Goal: Transaction & Acquisition: Purchase product/service

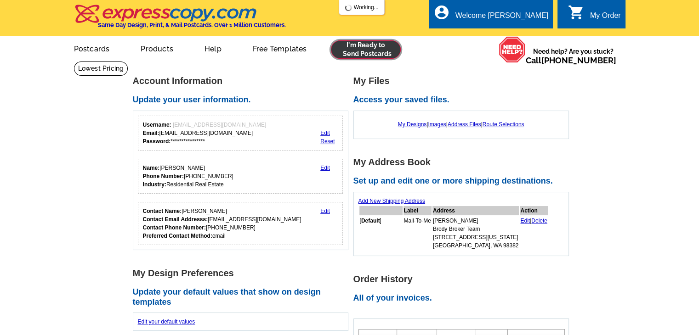
click at [379, 50] on link at bounding box center [366, 49] width 70 height 18
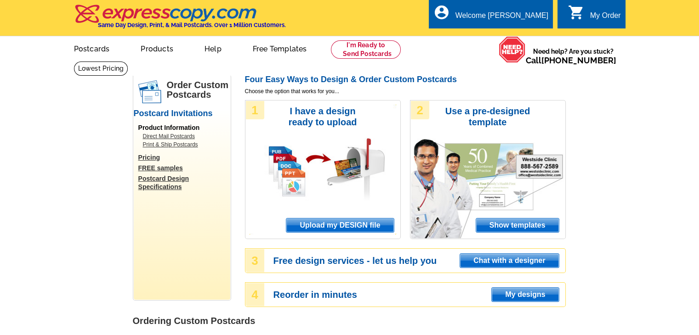
click at [358, 225] on span "Upload my DESIGN file" at bounding box center [339, 226] width 107 height 14
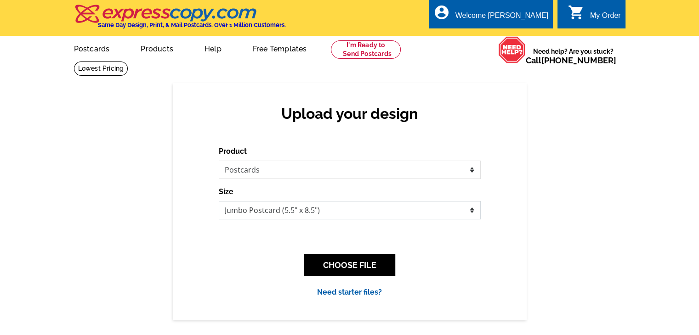
click at [352, 212] on select "Jumbo Postcard (5.5" x 8.5") Regular Postcard (4.25" x 5.6") Panoramic Postcard…" at bounding box center [350, 210] width 262 height 18
select select "1"
click at [219, 202] on select "Jumbo Postcard (5.5" x 8.5") Regular Postcard (4.25" x 5.6") Panoramic Postcard…" at bounding box center [350, 210] width 262 height 18
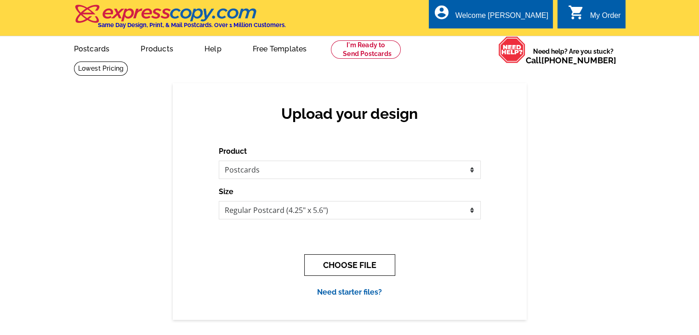
click at [346, 257] on button "CHOOSE FILE" at bounding box center [349, 266] width 91 height 22
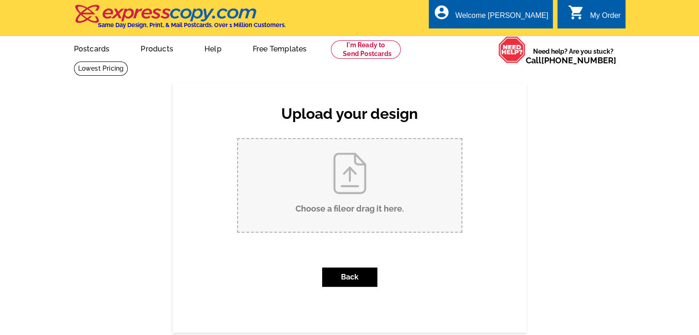
click at [356, 177] on input "Choose a file or drag it here ." at bounding box center [349, 185] width 223 height 93
type input "C:\fakepath\Postcard BBWA - Page 1.pdf"
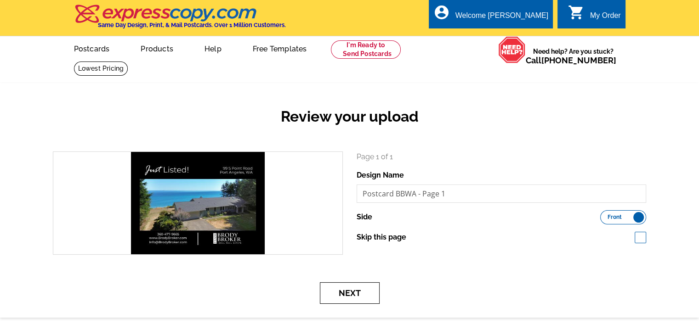
click at [352, 294] on button "Next" at bounding box center [350, 294] width 60 height 22
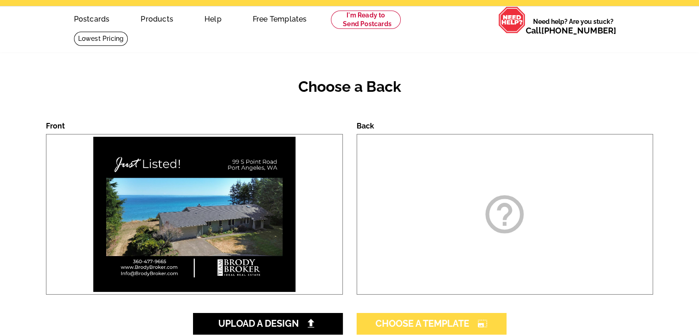
scroll to position [92, 0]
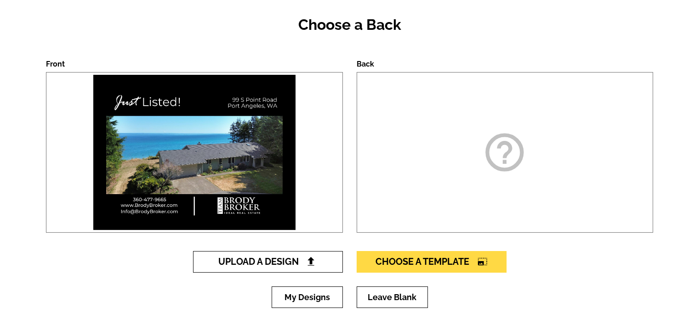
click at [274, 269] on link "Upload A Design" at bounding box center [268, 262] width 150 height 22
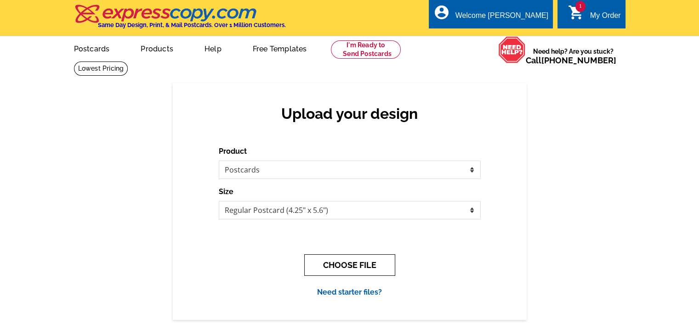
click at [332, 262] on button "CHOOSE FILE" at bounding box center [349, 266] width 91 height 22
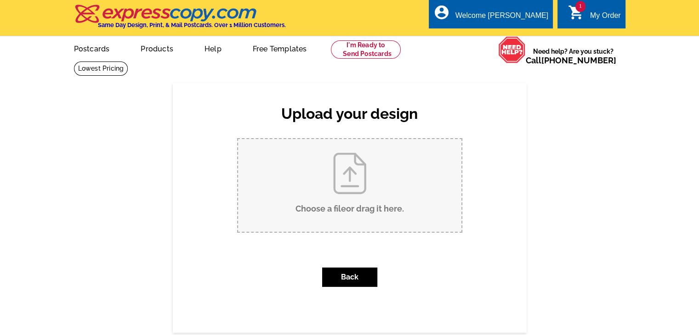
click at [333, 186] on input "Choose a file or drag it here ." at bounding box center [349, 185] width 223 height 93
type input "C:\fakepath\Postcard BBWA - Page 2.pdf"
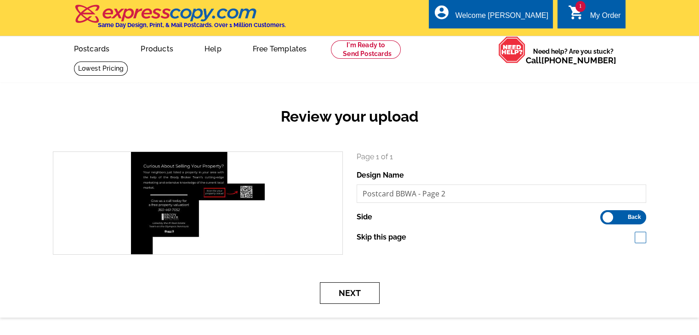
click at [370, 292] on button "Next" at bounding box center [350, 294] width 60 height 22
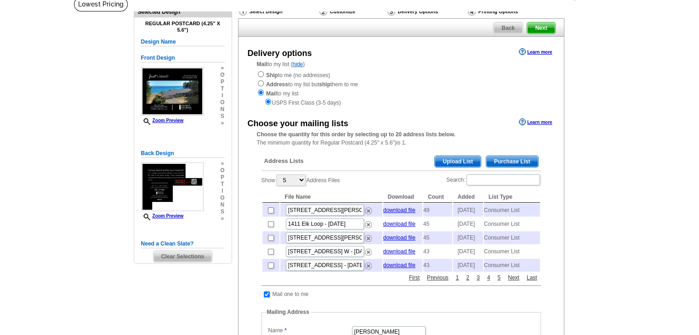
scroll to position [46, 0]
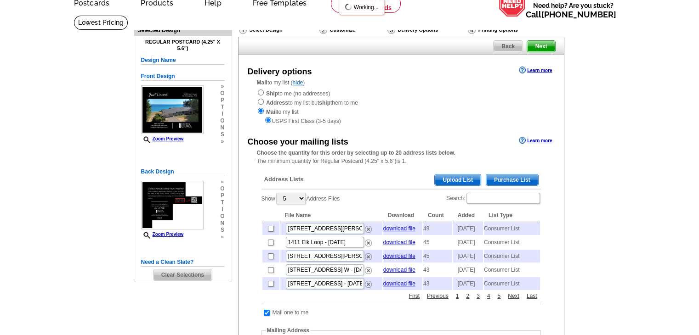
click at [506, 176] on span "Purchase List" at bounding box center [512, 180] width 52 height 11
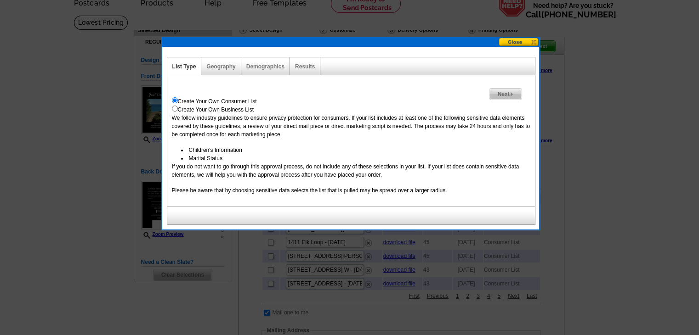
click at [519, 91] on span "Next" at bounding box center [505, 94] width 32 height 11
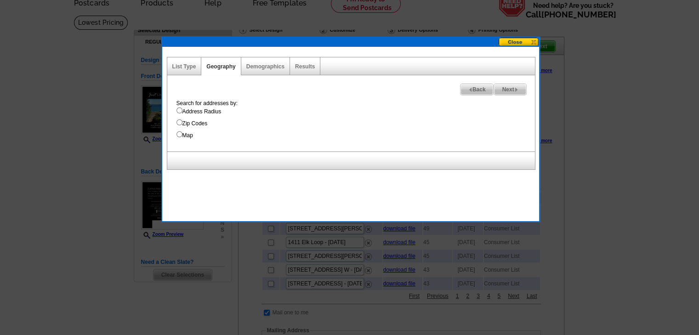
click at [183, 108] on label "Address Radius" at bounding box center [355, 111] width 358 height 8
click at [182, 108] on input "Address Radius" at bounding box center [179, 110] width 6 height 6
radio input "true"
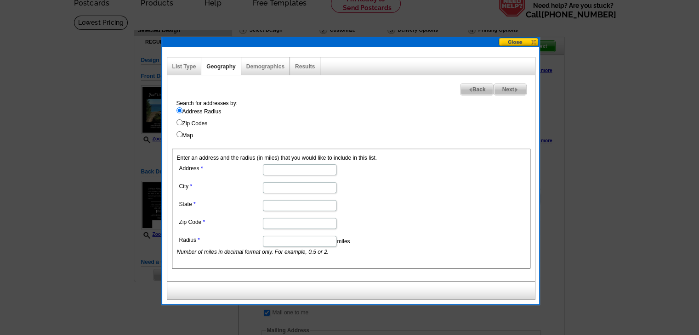
click at [301, 164] on input "Address" at bounding box center [300, 169] width 74 height 11
paste input "99 S Point Road"
type input "99 S Point Road"
click at [305, 181] on dd at bounding box center [299, 187] width 244 height 14
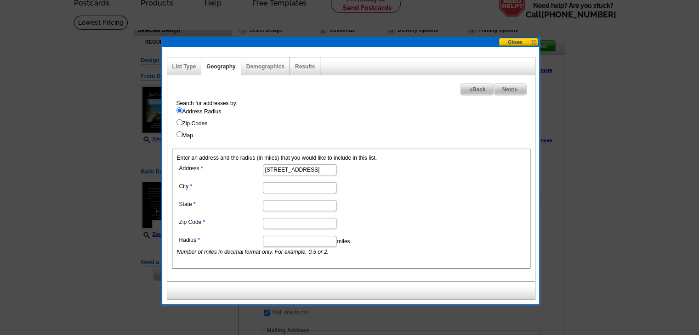
click at [301, 186] on input "City" at bounding box center [300, 187] width 74 height 11
paste input "Port Angeles"
type input "Port Angeles"
click at [297, 205] on input "State" at bounding box center [300, 205] width 74 height 11
type input "Washington"
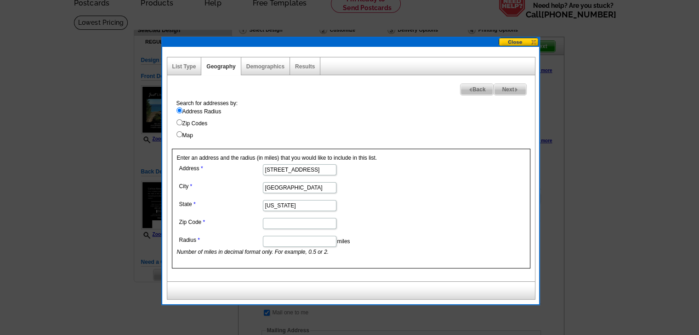
click at [288, 221] on input "Zip Code" at bounding box center [300, 223] width 74 height 11
paste input "98363"
type input "98363"
click at [283, 240] on input "Radius" at bounding box center [300, 241] width 74 height 11
type input "1"
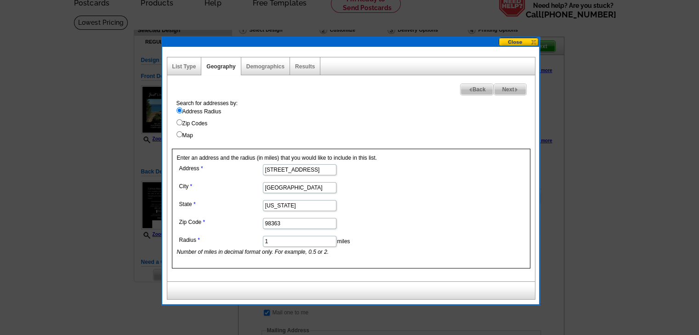
click at [515, 89] on img at bounding box center [516, 90] width 4 height 4
select select
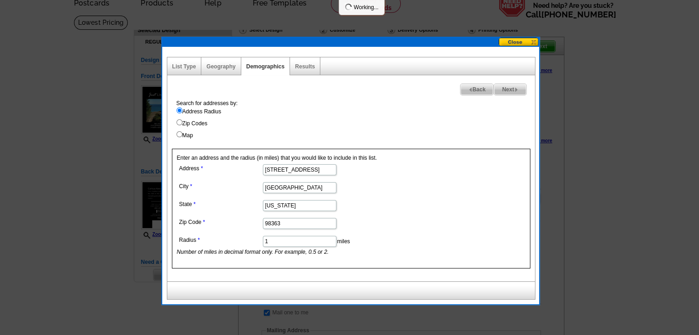
select select
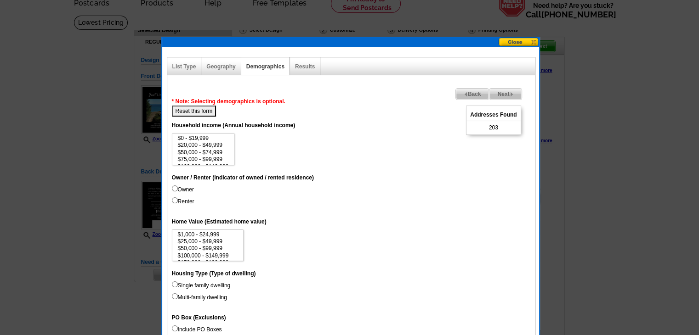
click at [186, 187] on label "Owner" at bounding box center [183, 190] width 22 height 8
click at [178, 187] on input "Owner" at bounding box center [175, 189] width 6 height 6
radio input "true"
click at [209, 137] on option "$200,000 - $249,999" at bounding box center [203, 138] width 53 height 7
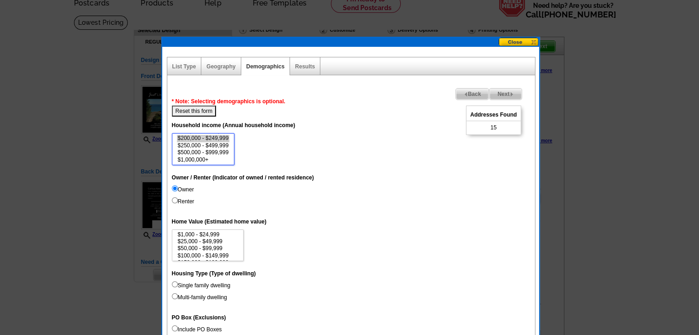
scroll to position [26, 0]
click at [217, 147] on option "$150,000 - $199,999" at bounding box center [203, 147] width 53 height 7
select select "100000-149999"
click at [221, 139] on option "$100,000 - $149,999" at bounding box center [203, 140] width 53 height 7
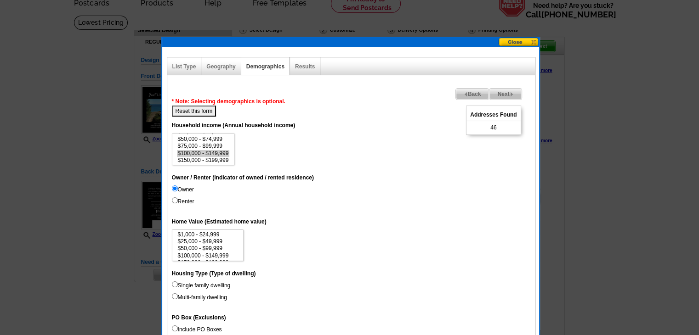
click at [503, 99] on span "Next" at bounding box center [505, 94] width 32 height 11
click at [505, 95] on span "Next" at bounding box center [505, 94] width 32 height 11
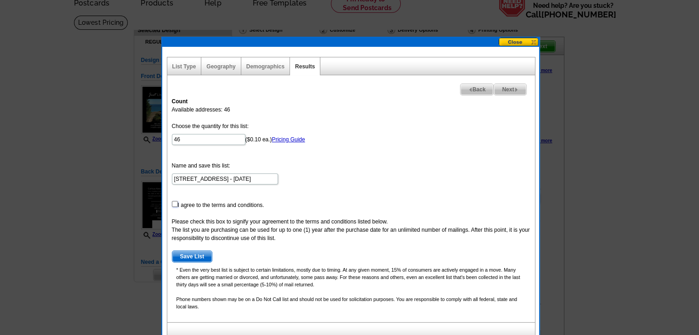
click at [174, 204] on input "checkbox" at bounding box center [175, 204] width 6 height 6
checkbox input "true"
click at [204, 255] on span "Save List" at bounding box center [192, 256] width 40 height 11
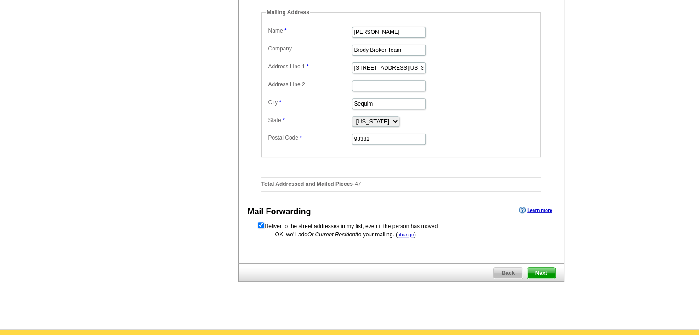
scroll to position [413, 0]
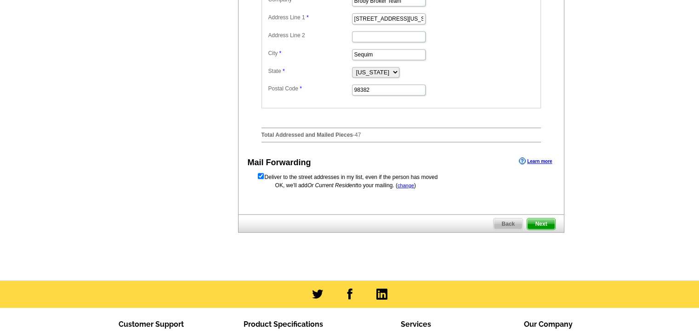
click at [544, 230] on span "Next" at bounding box center [541, 224] width 28 height 11
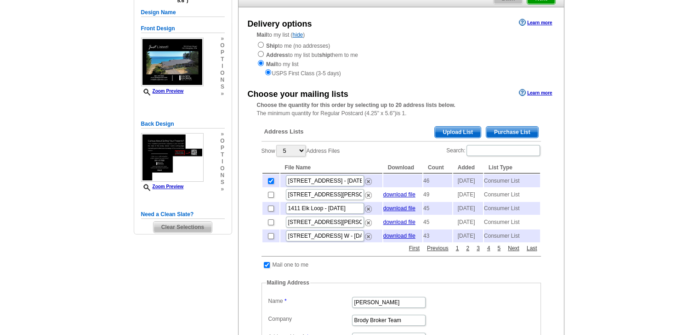
scroll to position [92, 0]
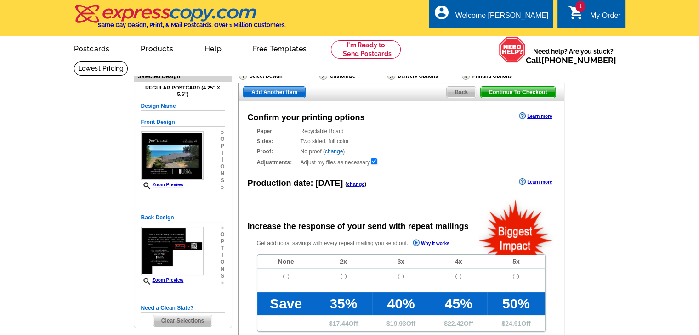
radio input "false"
click at [284, 280] on td at bounding box center [285, 280] width 57 height 23
click at [283, 280] on input "radio" at bounding box center [286, 277] width 6 height 6
radio input "true"
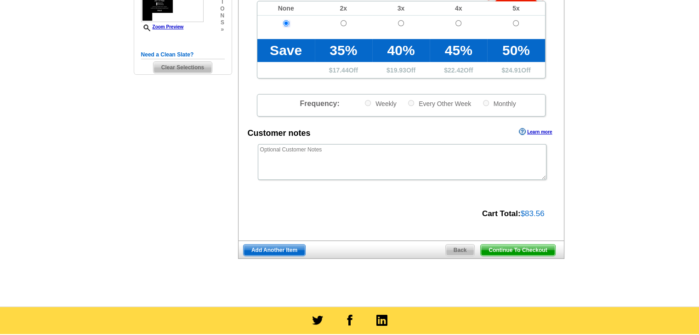
scroll to position [276, 0]
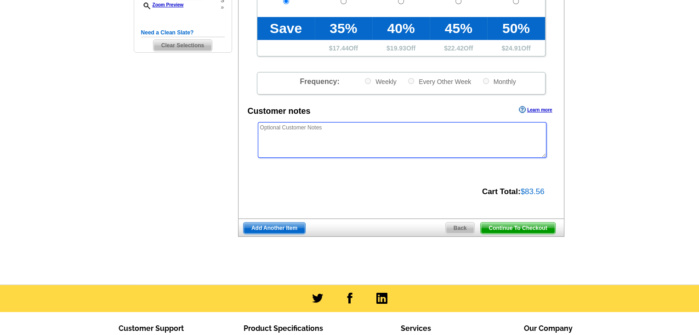
click at [363, 144] on textarea at bounding box center [402, 140] width 289 height 36
paste textarea "*/*/* PLEASE USE "OUR NEIGHBORS AT" INSTEAD OF USING NAMES THE MAILING LIST */*…"
type textarea "*/*/* PLEASE USE "OUR NEIGHBORS AT" INSTEAD OF USING NAMES THE MAILING LIST */*…"
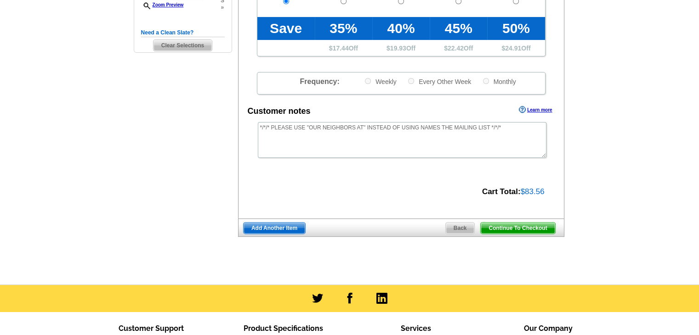
scroll to position [0, 0]
click at [536, 229] on span "Continue To Checkout" at bounding box center [518, 228] width 74 height 11
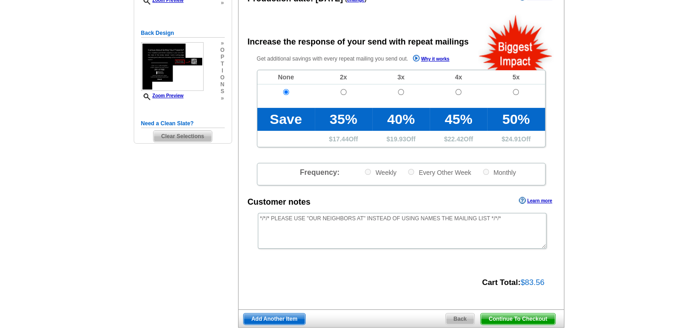
scroll to position [184, 0]
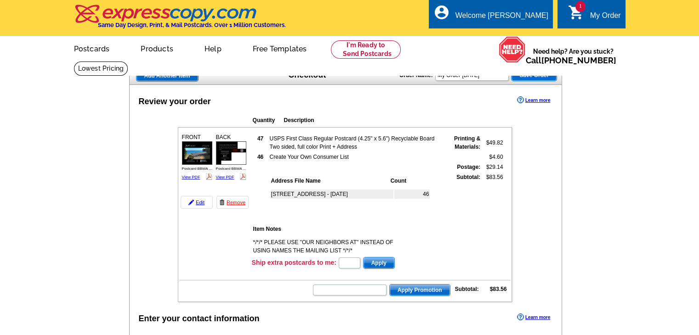
drag, startPoint x: 195, startPoint y: 179, endPoint x: 181, endPoint y: 177, distance: 14.4
drag, startPoint x: 181, startPoint y: 177, endPoint x: 186, endPoint y: 177, distance: 5.5
drag, startPoint x: 224, startPoint y: 179, endPoint x: 220, endPoint y: 177, distance: 4.7
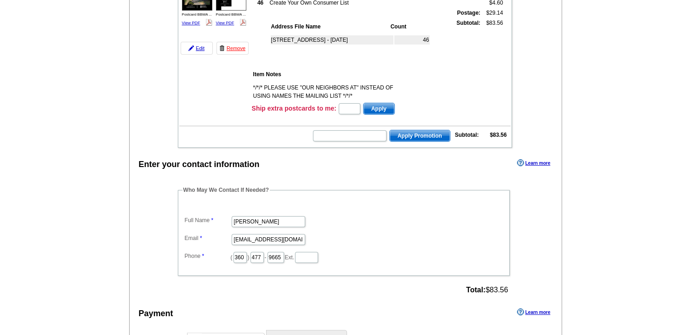
scroll to position [184, 0]
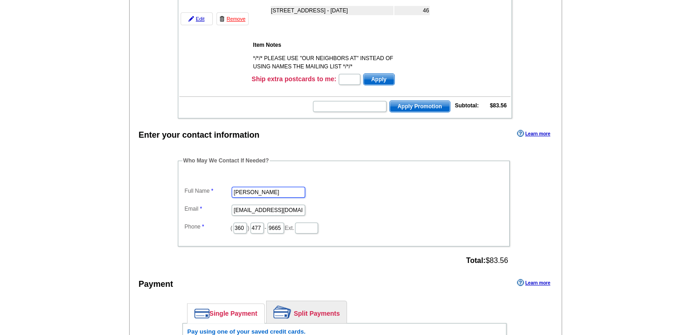
click at [255, 189] on input "[PERSON_NAME]" at bounding box center [269, 192] width 74 height 11
click at [254, 189] on input "[PERSON_NAME]" at bounding box center [269, 192] width 74 height 11
type input "[PERSON_NAME]"
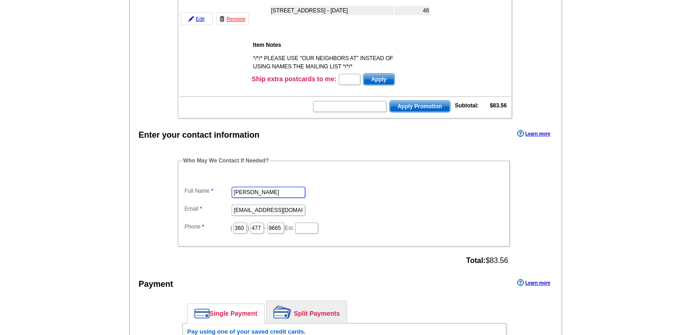
scroll to position [0, 0]
click at [266, 207] on input "rose@brodybroker.com" at bounding box center [269, 210] width 74 height 11
type input "[EMAIL_ADDRESS][DOMAIN_NAME]"
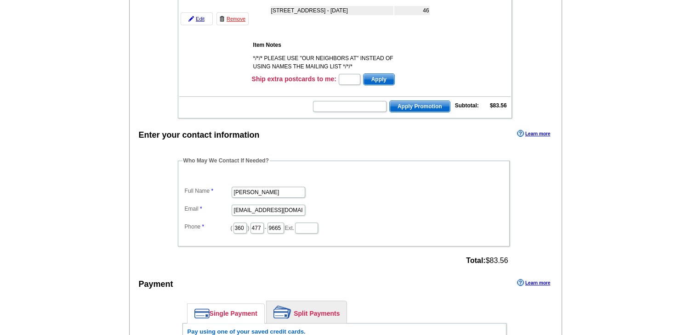
click at [458, 177] on dt at bounding box center [343, 177] width 322 height 8
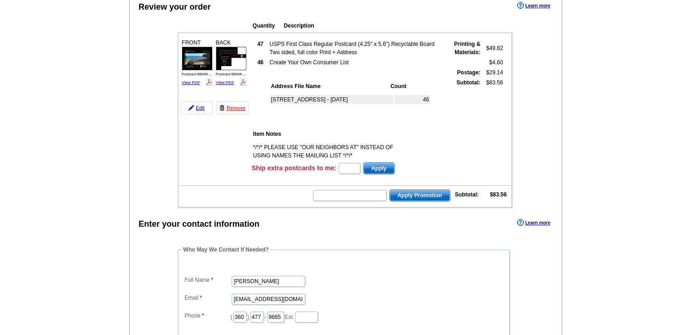
scroll to position [92, 0]
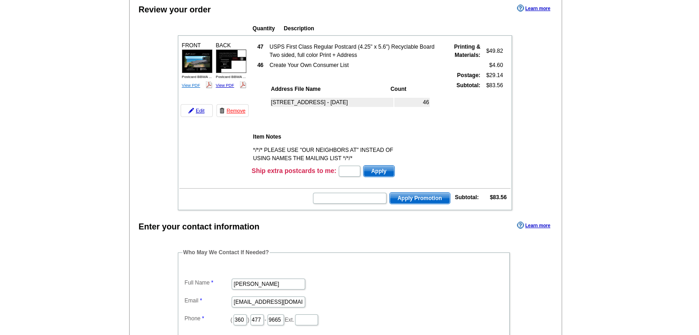
drag, startPoint x: 191, startPoint y: 82, endPoint x: 187, endPoint y: 85, distance: 5.2
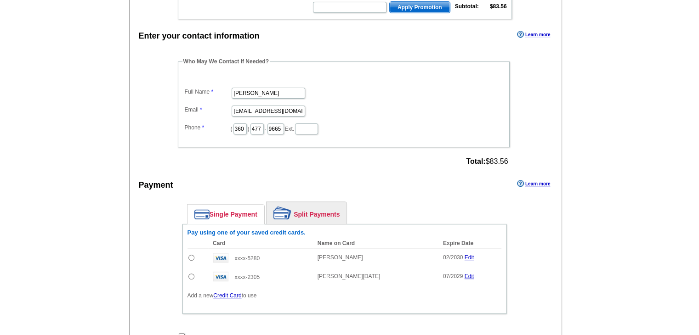
scroll to position [322, 0]
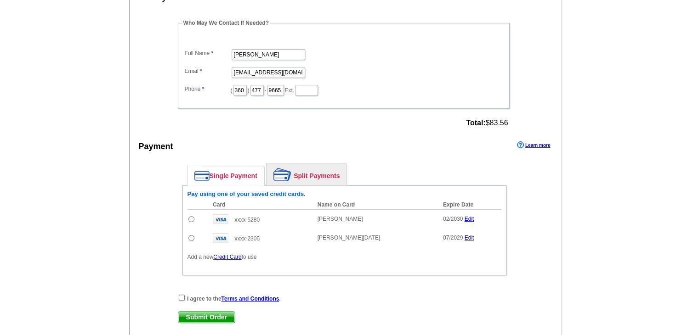
click at [194, 212] on td at bounding box center [197, 218] width 21 height 19
click at [192, 216] on input "radio" at bounding box center [191, 219] width 6 height 6
radio input "true"
click at [183, 295] on input "checkbox" at bounding box center [182, 298] width 6 height 6
checkbox input "true"
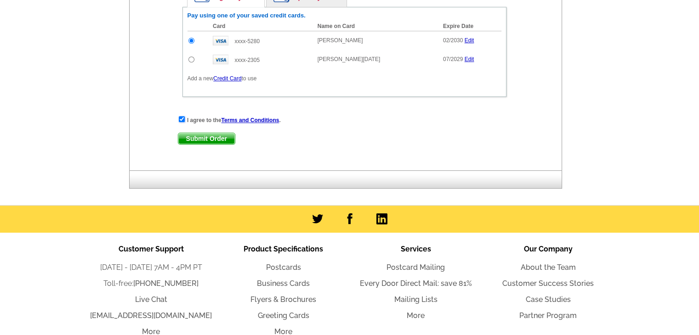
scroll to position [505, 0]
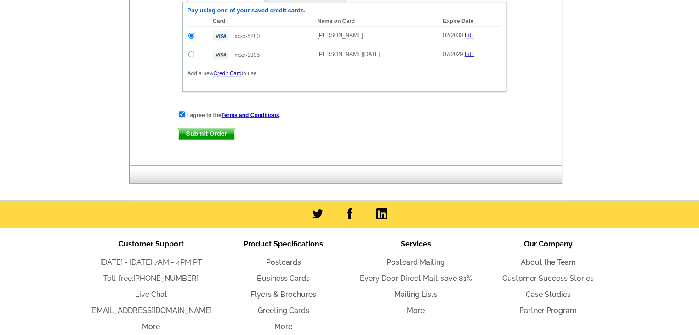
click at [204, 130] on span "Submit Order" at bounding box center [206, 133] width 57 height 11
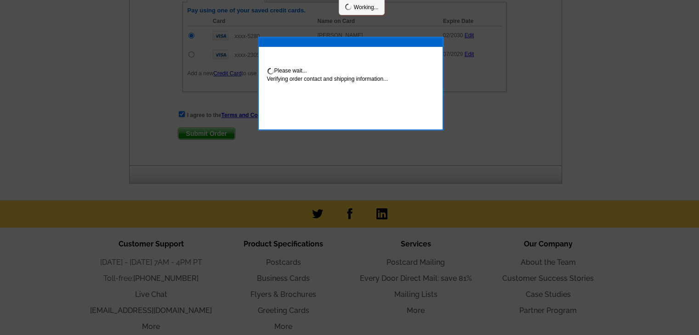
scroll to position [551, 0]
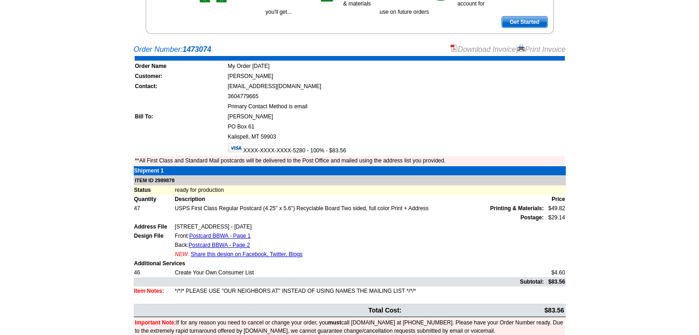
scroll to position [163, 0]
